Goal: Task Accomplishment & Management: Complete application form

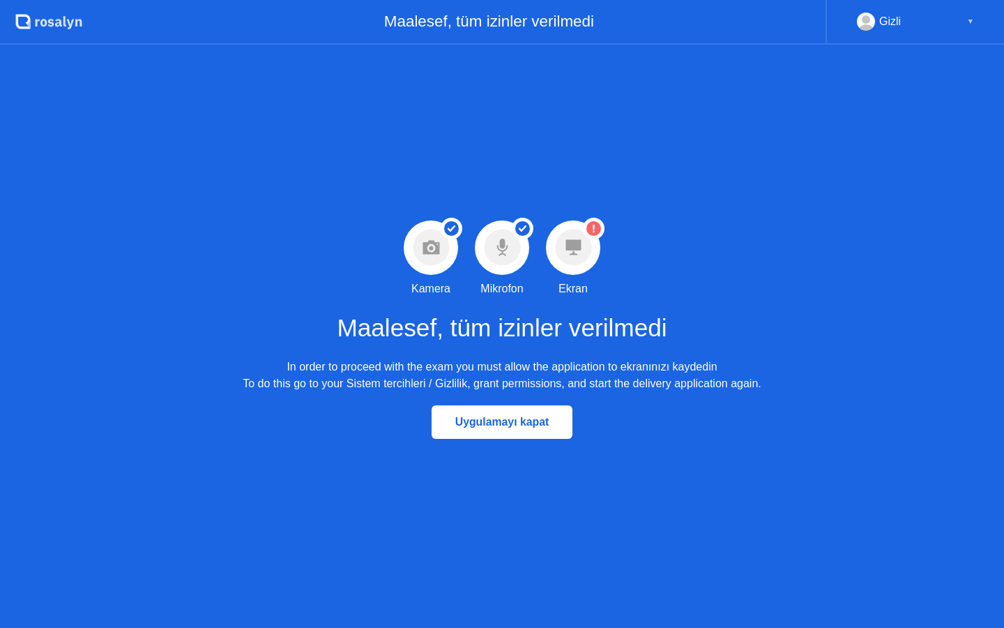
click at [592, 354] on div "Maalesef, tüm izinler verilmedi In order to proceed with the exam you must allo…" at bounding box center [502, 345] width 518 height 96
click at [633, 365] on div "In order to proceed with the exam you must allow the application to ekranınızı …" at bounding box center [502, 374] width 518 height 33
click at [501, 244] on icon at bounding box center [502, 243] width 6 height 10
click at [588, 229] on circle at bounding box center [593, 228] width 15 height 15
drag, startPoint x: 588, startPoint y: 231, endPoint x: 744, endPoint y: 57, distance: 233.5
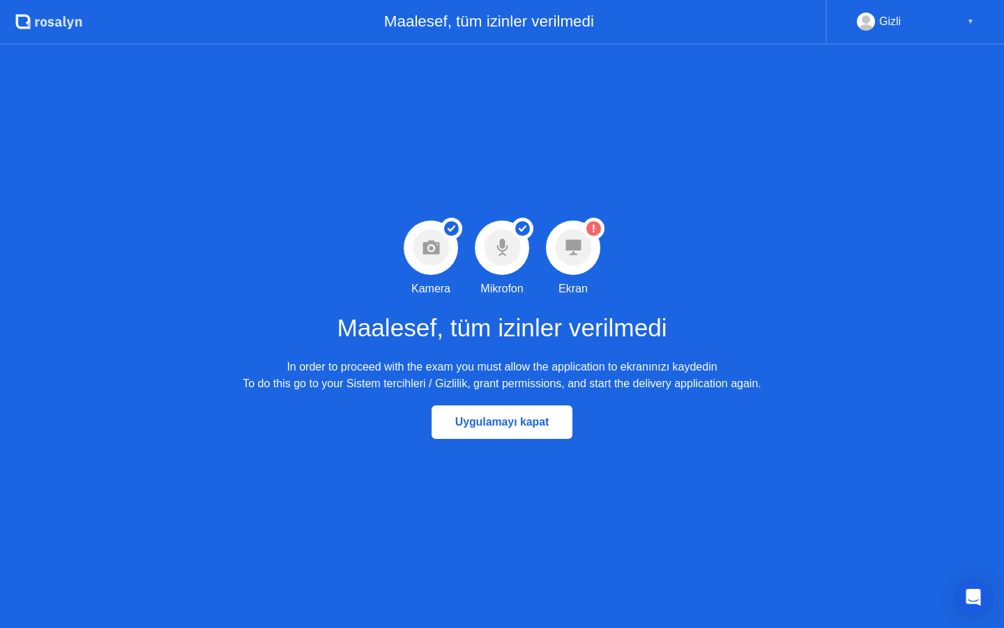
click at [588, 231] on circle at bounding box center [593, 228] width 15 height 15
click at [885, 31] on div "Gizli ▼" at bounding box center [915, 22] width 178 height 45
click at [867, 15] on rect at bounding box center [866, 25] width 23 height 20
click at [967, 19] on div "▼" at bounding box center [970, 22] width 7 height 18
click at [968, 22] on div "▼" at bounding box center [970, 22] width 7 height 18
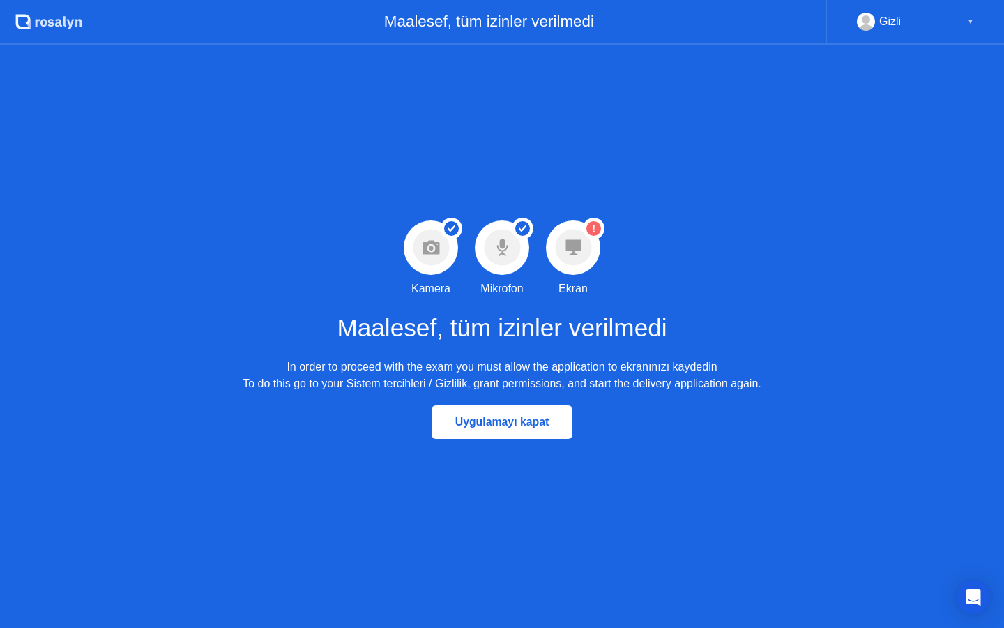
click at [908, 24] on div "Gizli ▼" at bounding box center [915, 22] width 117 height 18
click at [896, 24] on div "Gizli" at bounding box center [890, 22] width 22 height 18
drag, startPoint x: 892, startPoint y: 24, endPoint x: 862, endPoint y: 27, distance: 30.9
click at [889, 24] on div "Gizli" at bounding box center [890, 22] width 22 height 18
click at [580, 240] on icon at bounding box center [572, 247] width 15 height 15
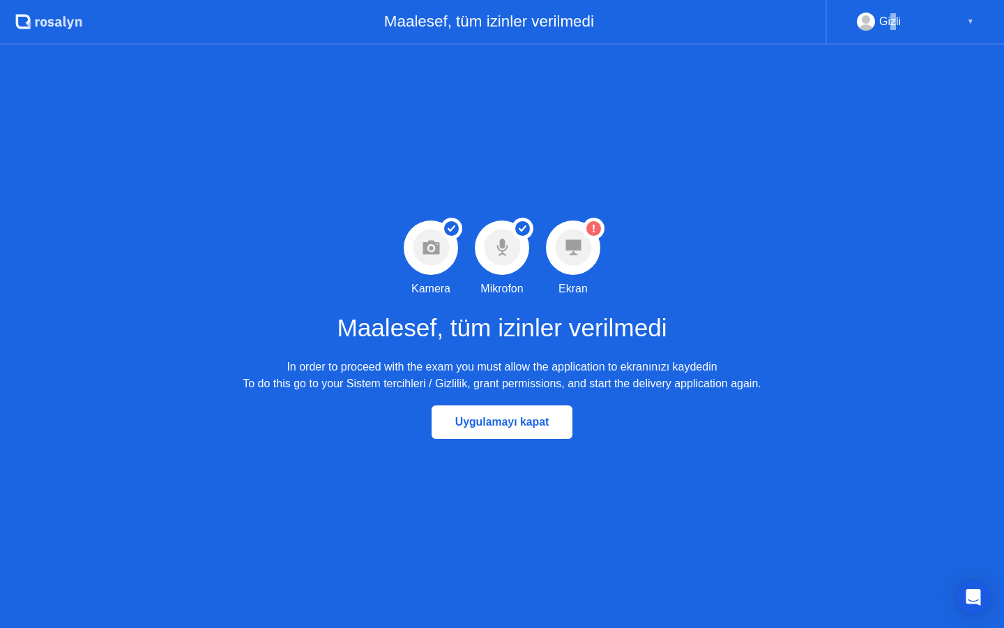
click at [582, 250] on circle at bounding box center [573, 247] width 36 height 36
drag, startPoint x: 579, startPoint y: 262, endPoint x: 539, endPoint y: 325, distance: 74.7
click at [578, 264] on circle at bounding box center [573, 247] width 36 height 36
click at [963, 624] on div "Başarılı Kamera izni verildi Kamera Başarılı Mikrofon izni verildi Mikrofon Uya…" at bounding box center [502, 336] width 1004 height 583
click at [975, 592] on icon "Open Intercom Messenger" at bounding box center [973, 597] width 16 height 18
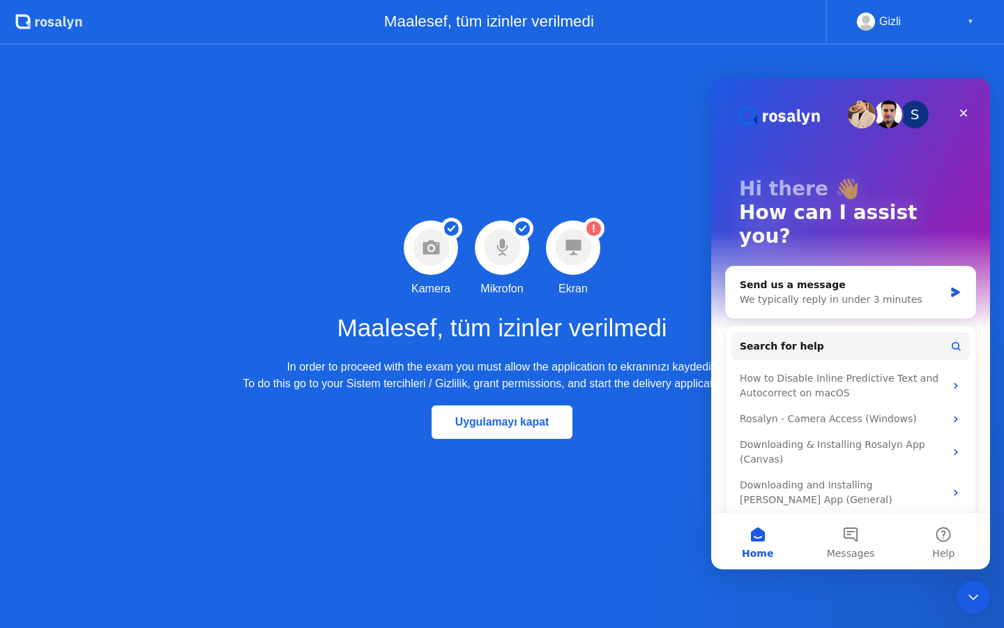
click at [637, 273] on div "Başarılı Kamera izni verildi Kamera Başarılı Mikrofon izni verildi Mikrofon Uya…" at bounding box center [502, 336] width 1004 height 583
click at [961, 112] on icon "Close" at bounding box center [963, 112] width 11 height 11
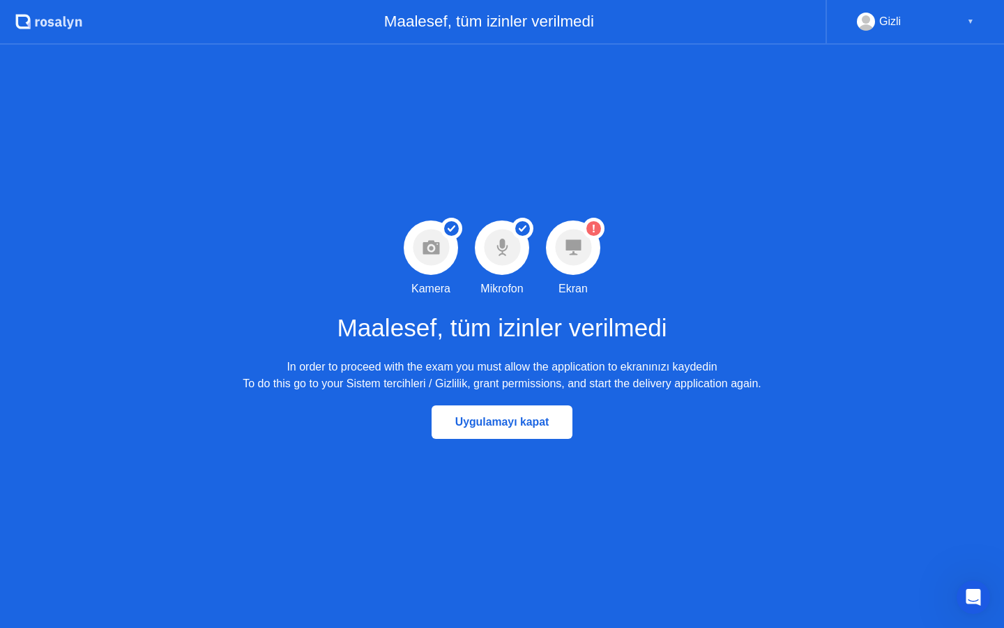
drag, startPoint x: 557, startPoint y: 365, endPoint x: 677, endPoint y: 374, distance: 120.2
click at [674, 372] on div "In order to proceed with the exam you must allow the application to ekranınızı …" at bounding box center [502, 374] width 518 height 33
click at [710, 409] on div "Uygulamayı kapat" at bounding box center [502, 422] width 1004 height 60
click at [960, 604] on div "Open Intercom Messenger" at bounding box center [971, 595] width 46 height 46
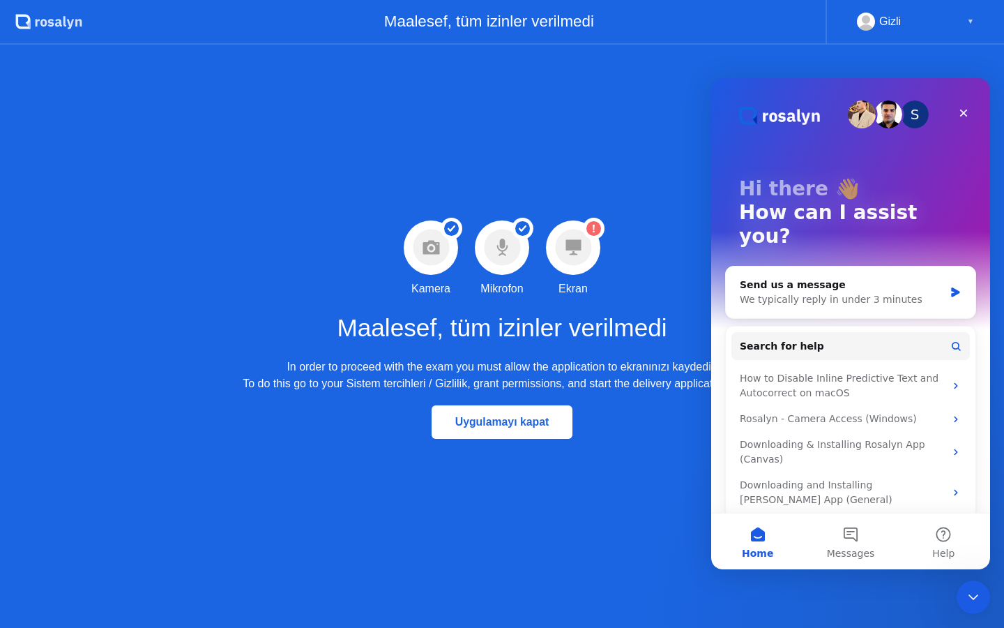
click at [619, 254] on div "Başarılı Kamera izni verildi Kamera Başarılı Mikrofon izni verildi Mikrofon Uya…" at bounding box center [502, 336] width 1004 height 583
click at [568, 240] on icon at bounding box center [572, 247] width 15 height 15
click at [572, 245] on icon at bounding box center [572, 247] width 15 height 15
click at [592, 225] on circle at bounding box center [593, 228] width 15 height 15
click at [591, 229] on circle at bounding box center [593, 228] width 15 height 15
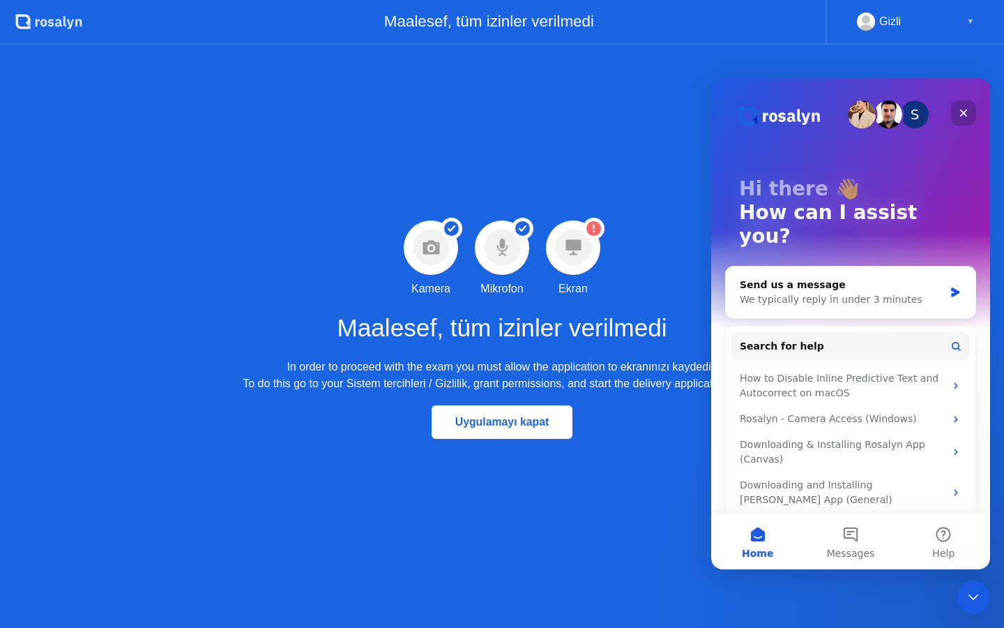
click at [966, 113] on icon "Close" at bounding box center [963, 112] width 11 height 11
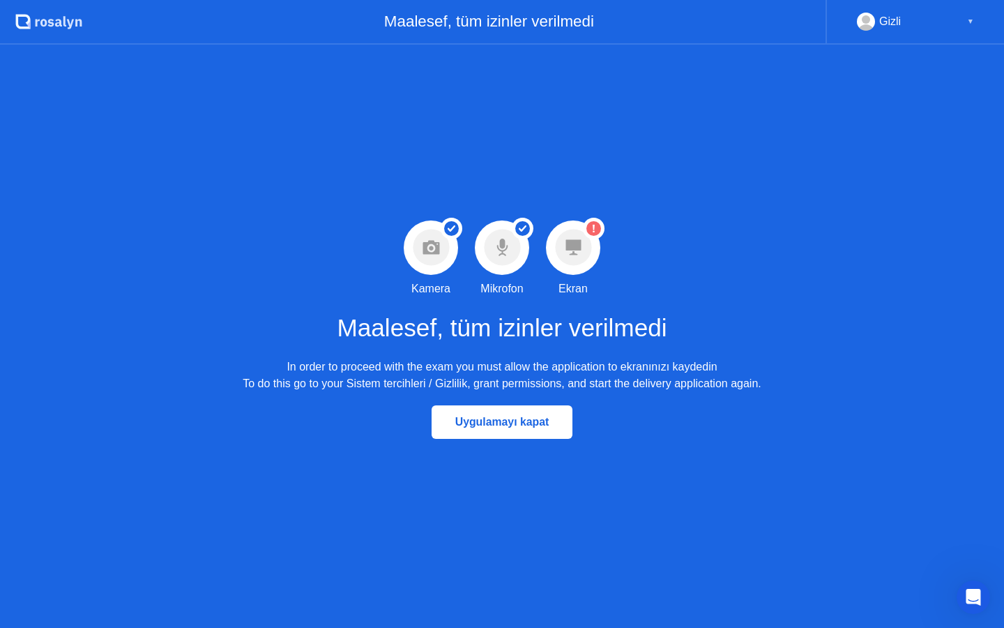
click at [589, 275] on div "Uyarı Ekran paylaşımı izni verilmedi Ekran" at bounding box center [573, 258] width 71 height 77
click at [587, 274] on div "Uyarı Ekran paylaşımı izni verilmedi Ekran" at bounding box center [573, 258] width 71 height 77
click at [583, 268] on div at bounding box center [573, 247] width 54 height 54
click at [582, 267] on div at bounding box center [573, 247] width 54 height 54
click at [579, 265] on icon at bounding box center [573, 247] width 37 height 37
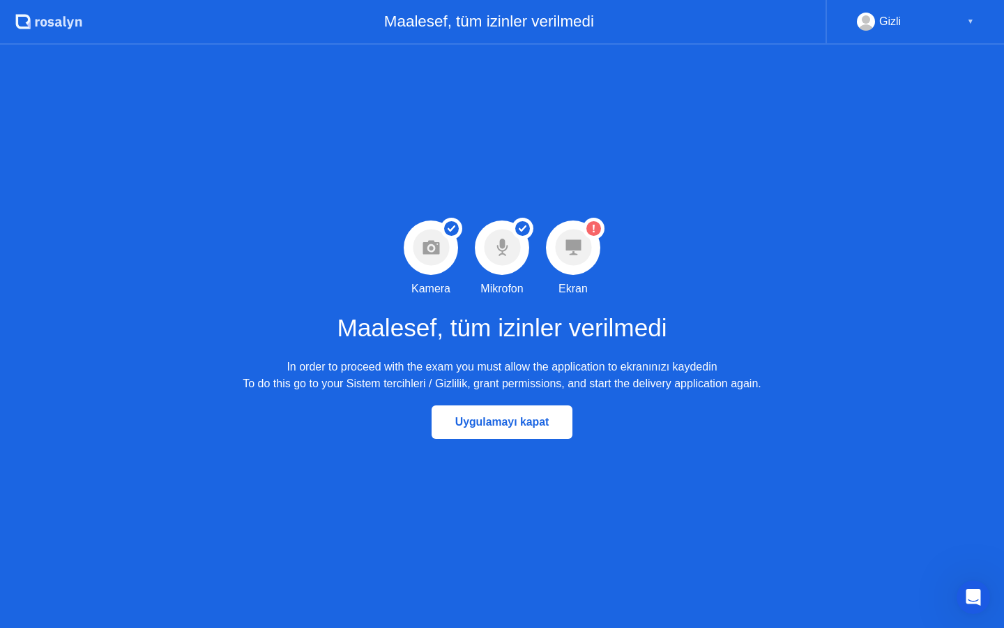
drag, startPoint x: 492, startPoint y: 379, endPoint x: 688, endPoint y: 365, distance: 196.5
click at [688, 365] on div "In order to proceed with the exam you must allow the application to ekranınızı …" at bounding box center [502, 374] width 518 height 33
drag, startPoint x: 683, startPoint y: 376, endPoint x: 579, endPoint y: 400, distance: 106.0
click at [674, 379] on div "In order to proceed with the exam you must allow the application to ekranınızı …" at bounding box center [502, 374] width 518 height 33
click at [526, 413] on button "Uygulamayı kapat" at bounding box center [503, 421] width 142 height 33
